Goal: Entertainment & Leisure: Consume media (video, audio)

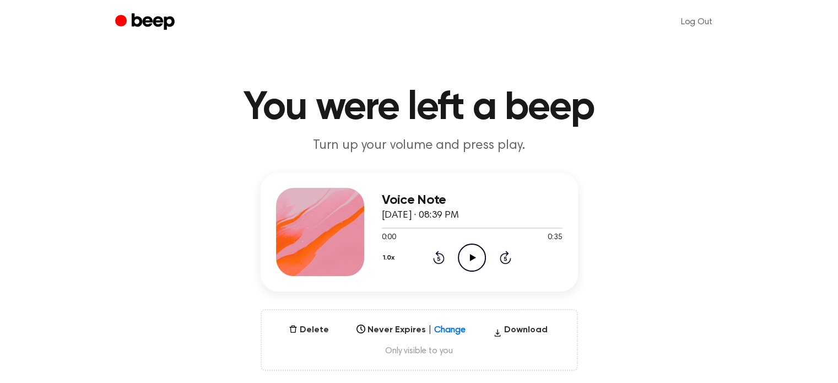
click at [216, 260] on div "Voice Note [DATE] · 08:39 PM 0:00 0:35 Your browser does not support the [objec…" at bounding box center [419, 272] width 812 height 198
click at [466, 262] on icon "Play Audio" at bounding box center [472, 258] width 28 height 28
click at [459, 250] on icon "Play Audio" at bounding box center [472, 258] width 28 height 28
click at [477, 251] on icon "Pause Audio" at bounding box center [472, 258] width 28 height 28
